Goal: Transaction & Acquisition: Purchase product/service

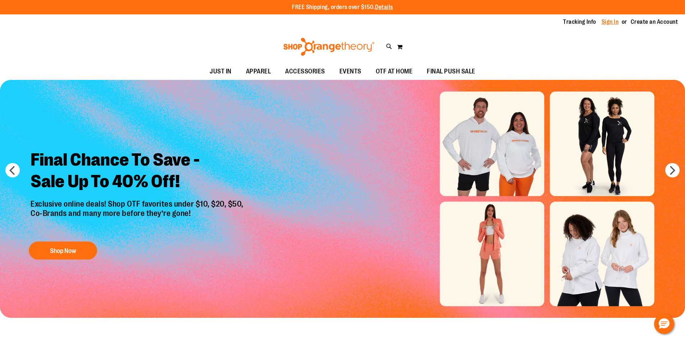
click at [618, 23] on link "Sign In" at bounding box center [610, 22] width 17 height 8
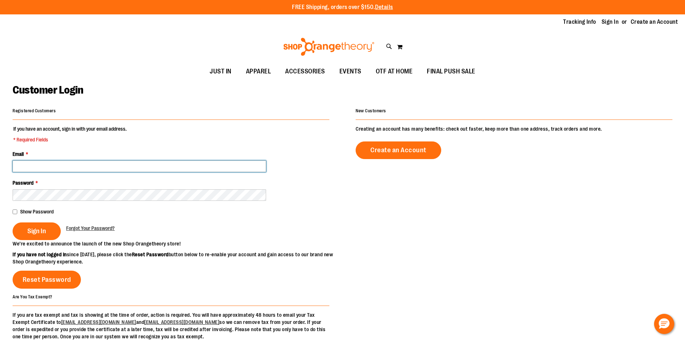
click at [214, 162] on input "Email *" at bounding box center [140, 166] width 254 height 12
type input "**********"
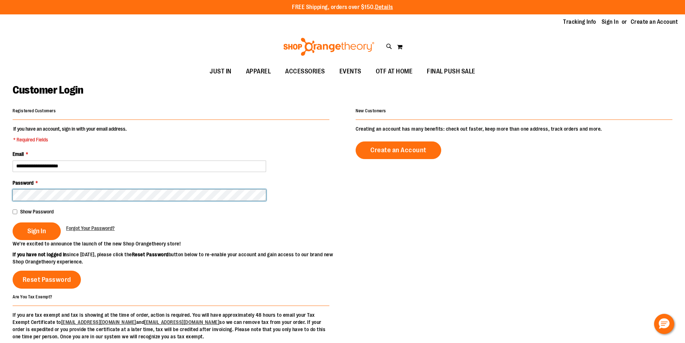
click at [13, 222] on button "Sign In" at bounding box center [37, 231] width 48 height 18
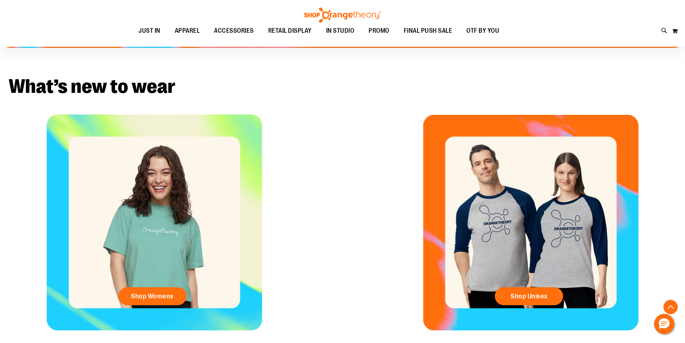
scroll to position [323, 0]
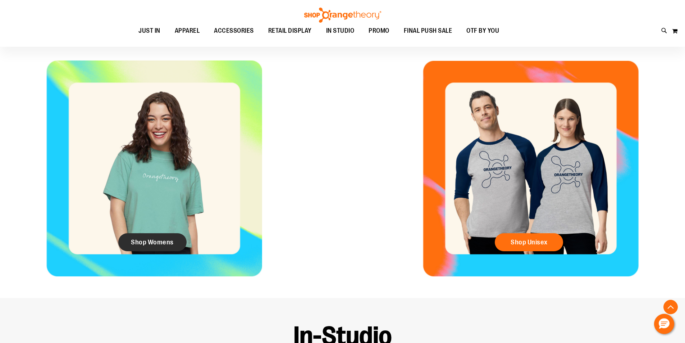
click at [152, 244] on span "Shop Womens" at bounding box center [152, 242] width 43 height 8
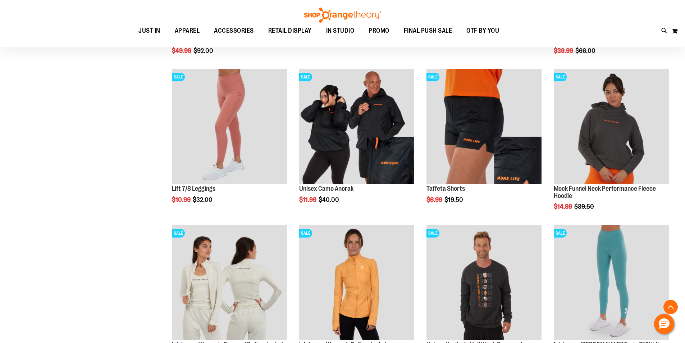
scroll to position [719, 0]
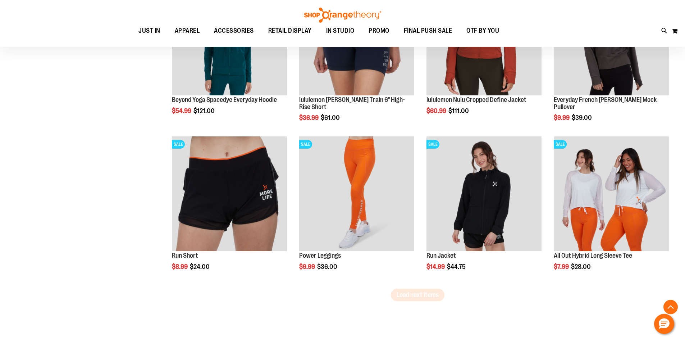
scroll to position [1259, 0]
click at [432, 293] on span "Load next items" at bounding box center [418, 294] width 42 height 7
